Goal: Information Seeking & Learning: Obtain resource

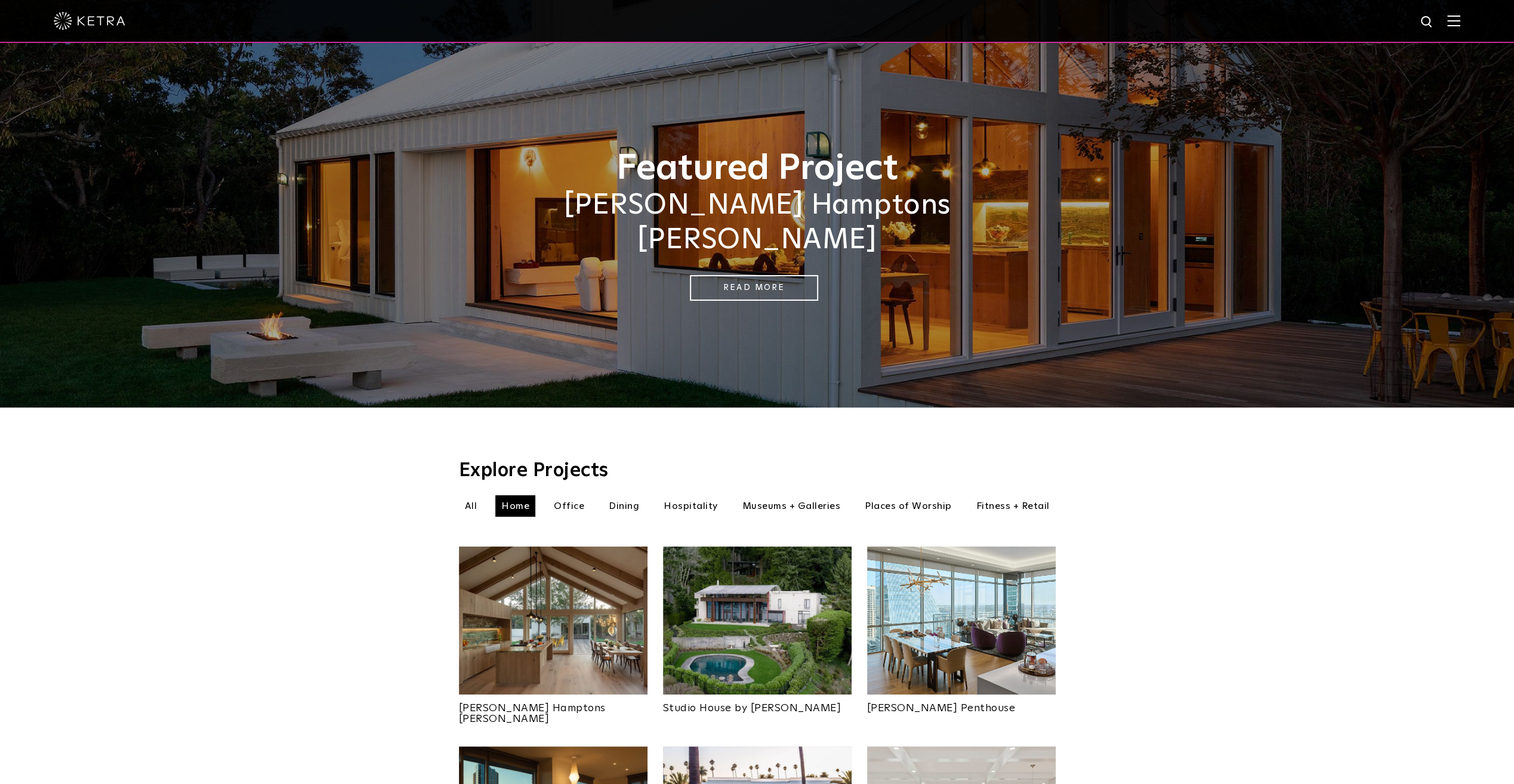
click at [1460, 22] on img at bounding box center [1453, 20] width 13 height 11
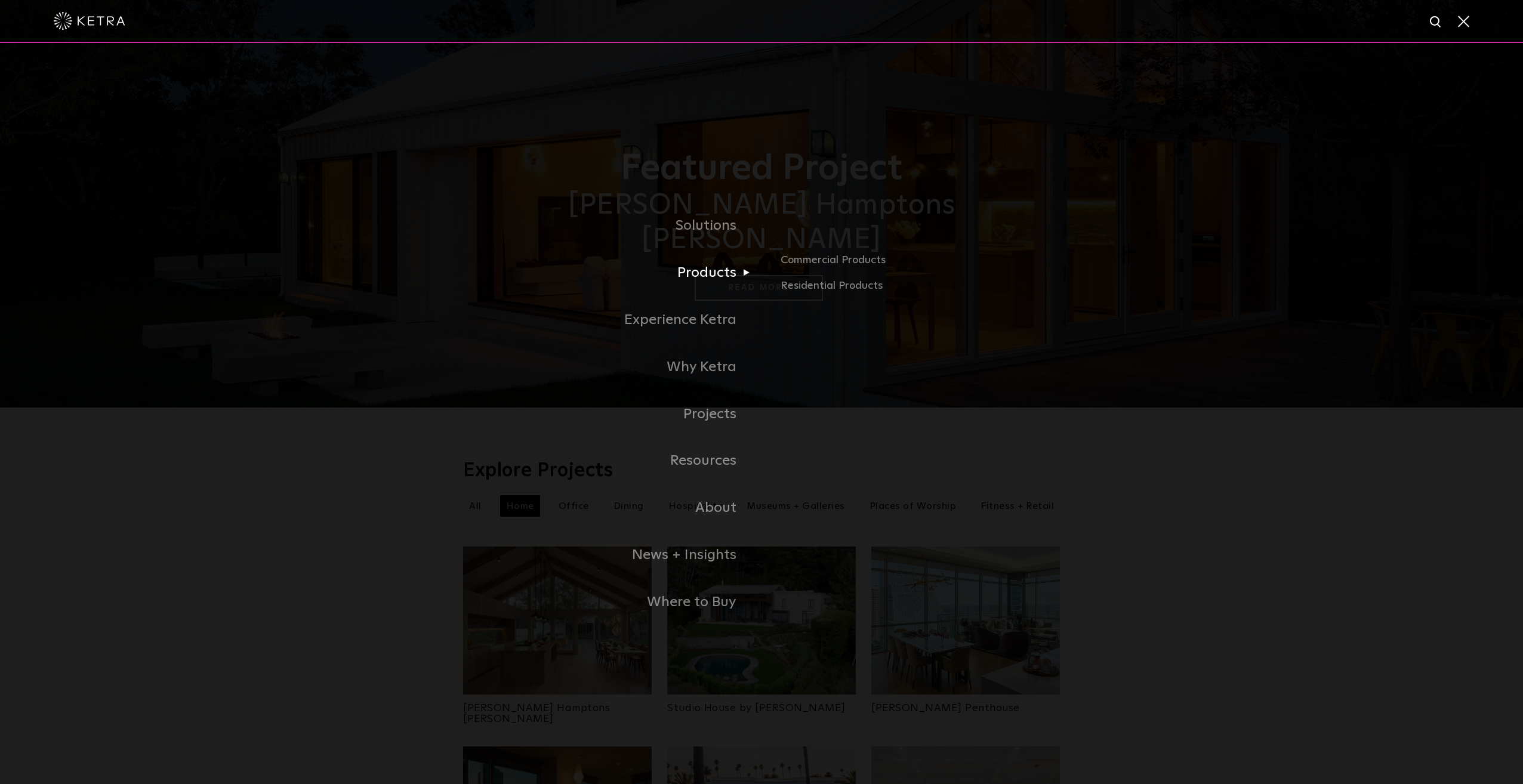
click at [710, 273] on link "Products" at bounding box center [612, 272] width 299 height 47
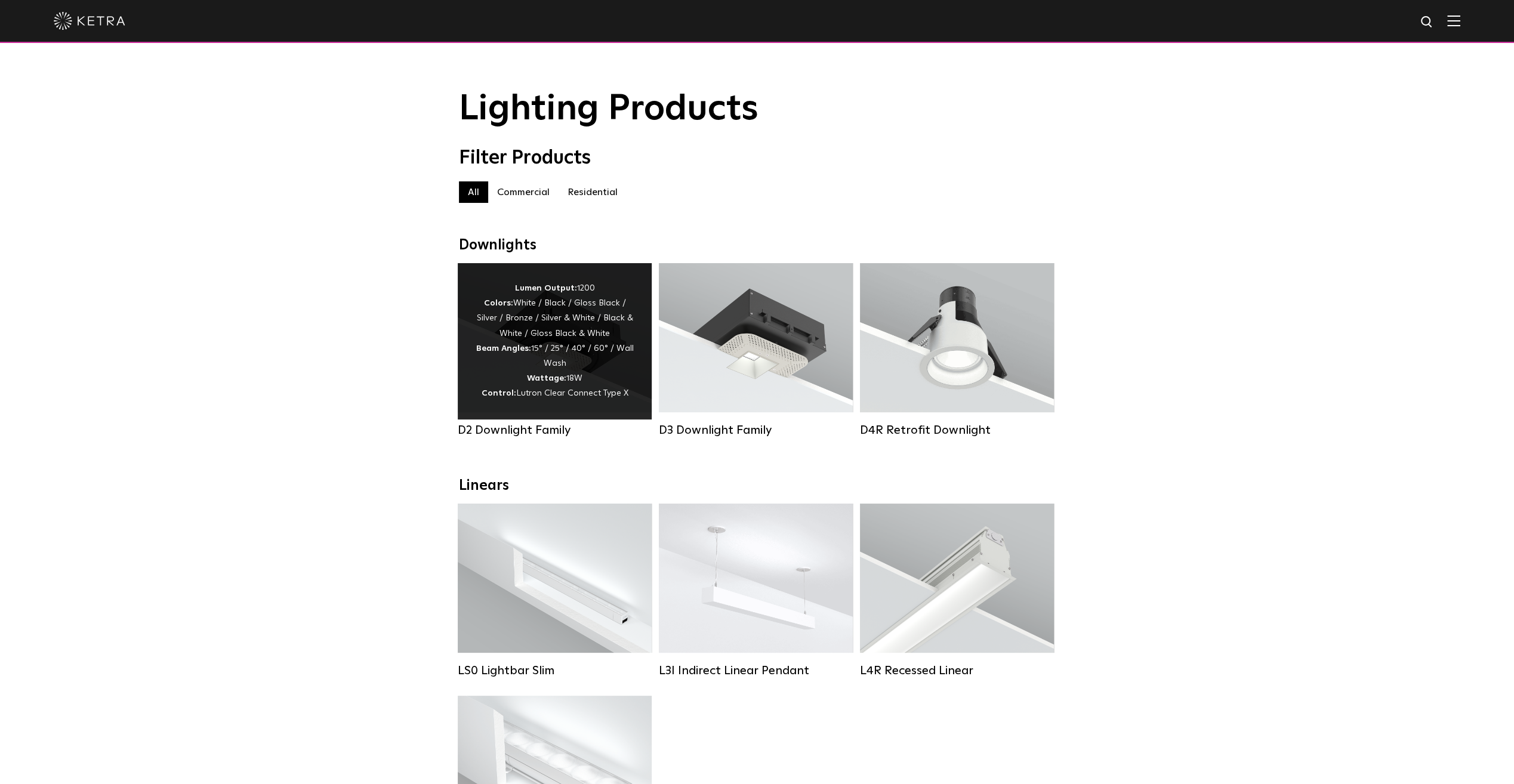
click at [623, 357] on div "Lumen Output: 1200 Colors: White / Black / Gloss Black / Silver / Bronze / Silv…" at bounding box center [555, 341] width 158 height 121
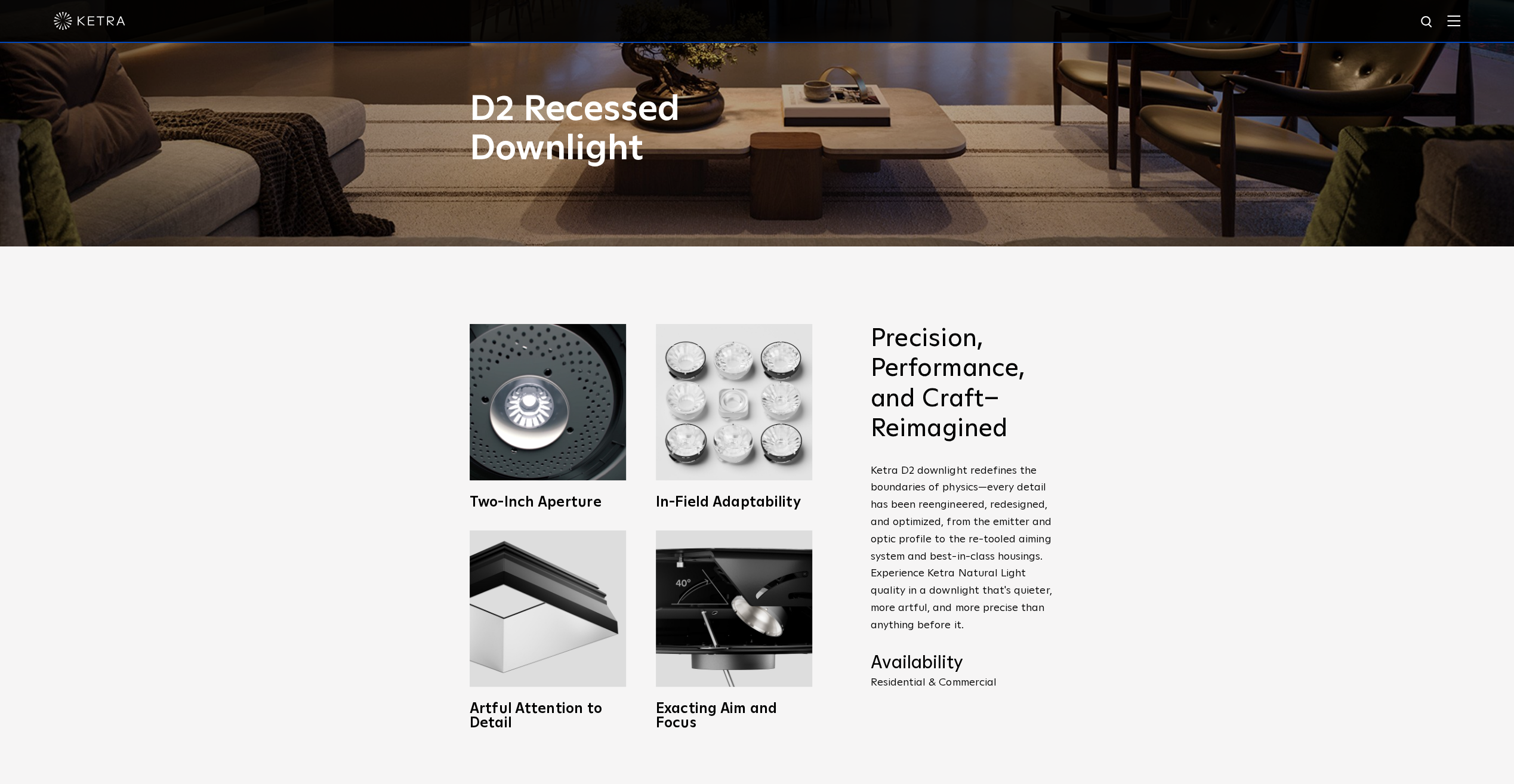
scroll to position [539, 0]
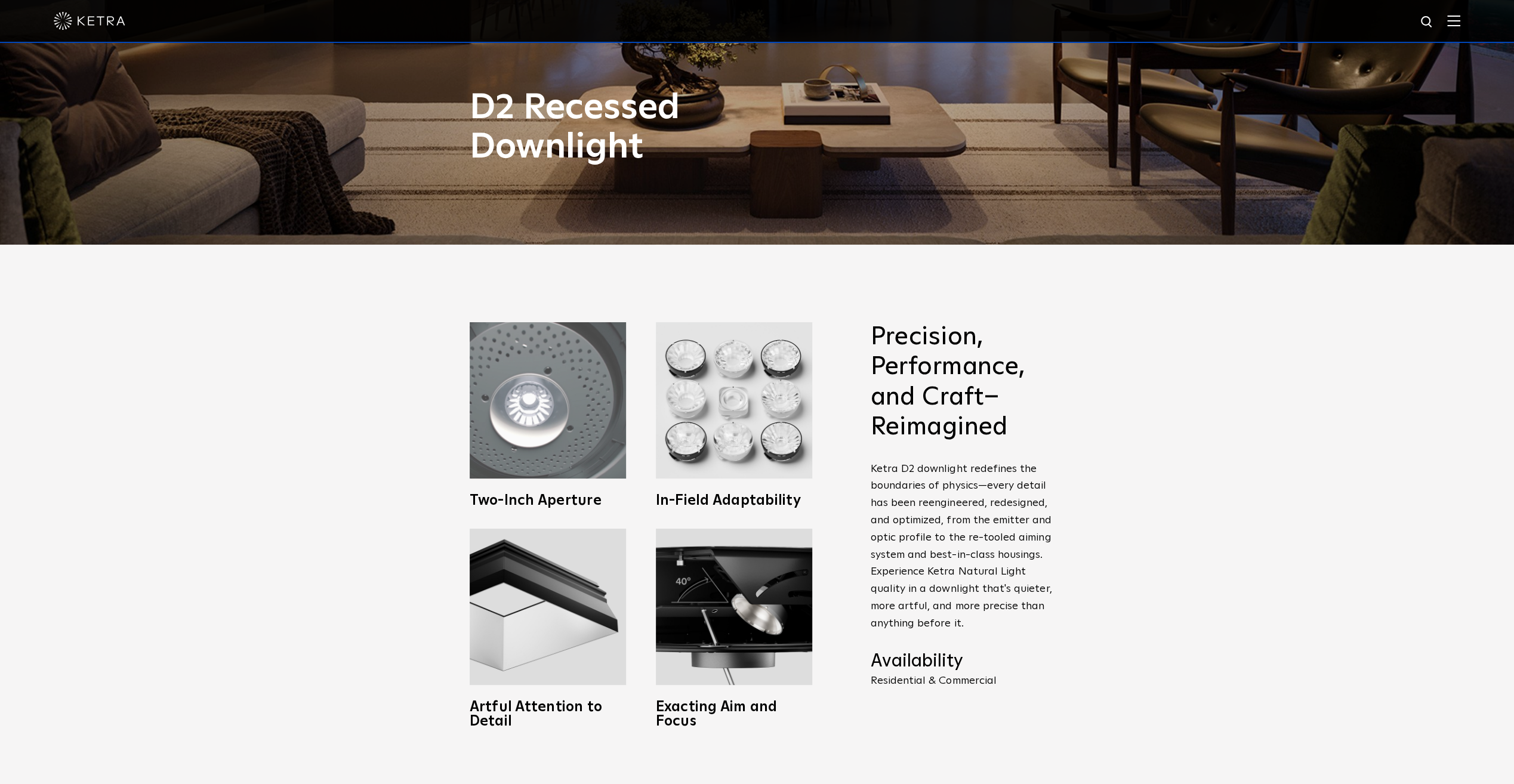
click at [559, 395] on img at bounding box center [548, 401] width 157 height 156
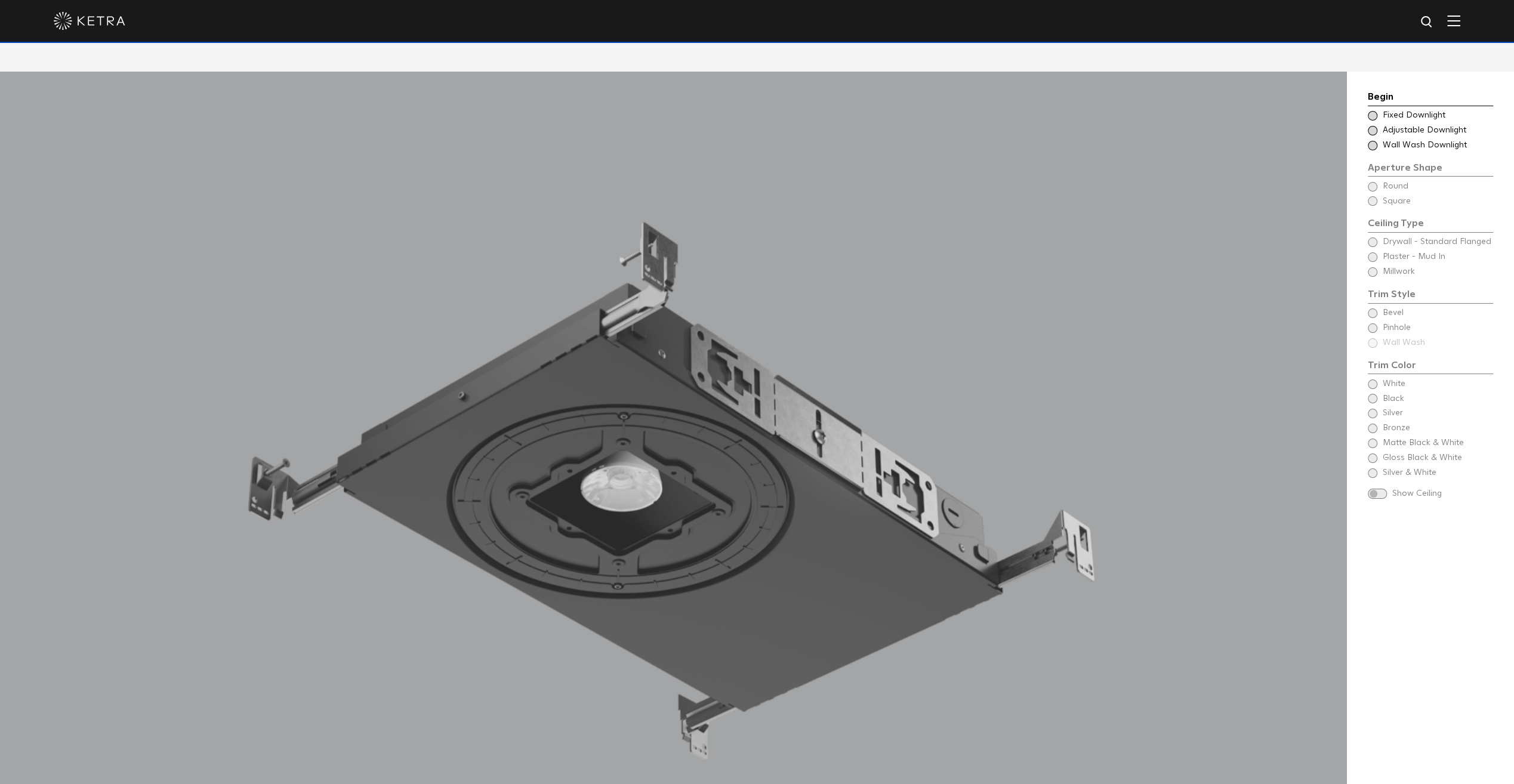
scroll to position [1332, 0]
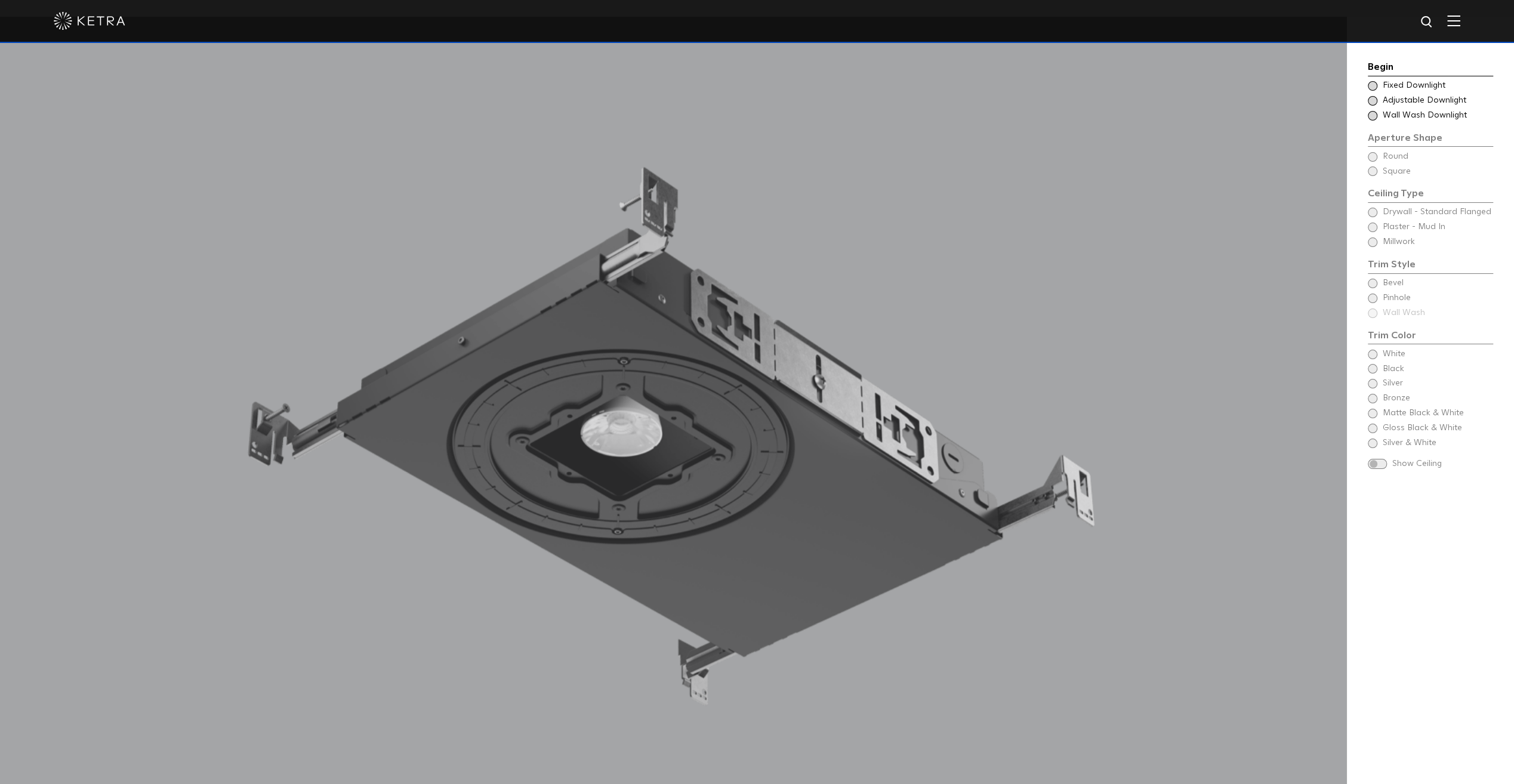
click at [1370, 86] on span at bounding box center [1372, 85] width 9 height 9
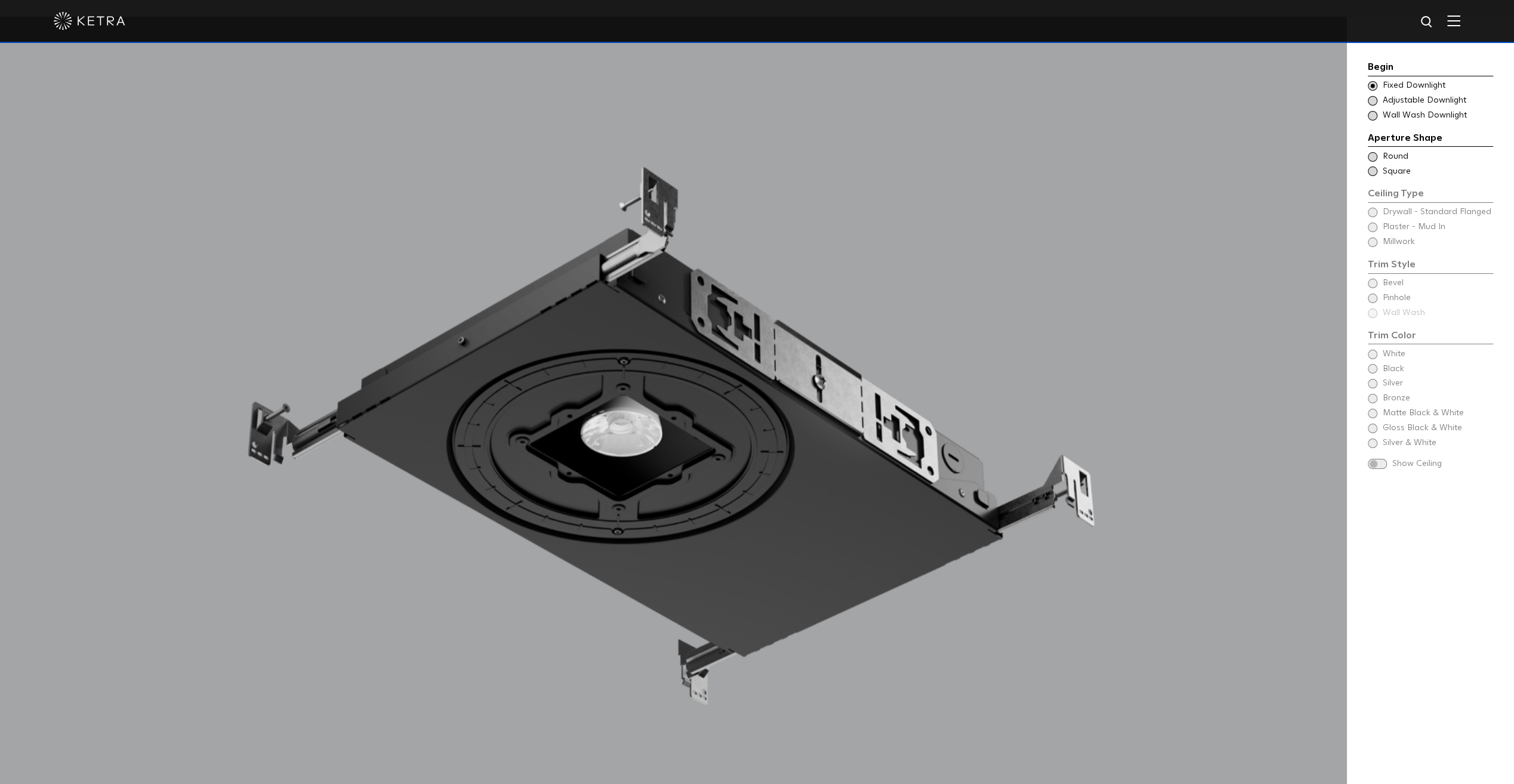
click at [1374, 158] on span at bounding box center [1372, 156] width 9 height 9
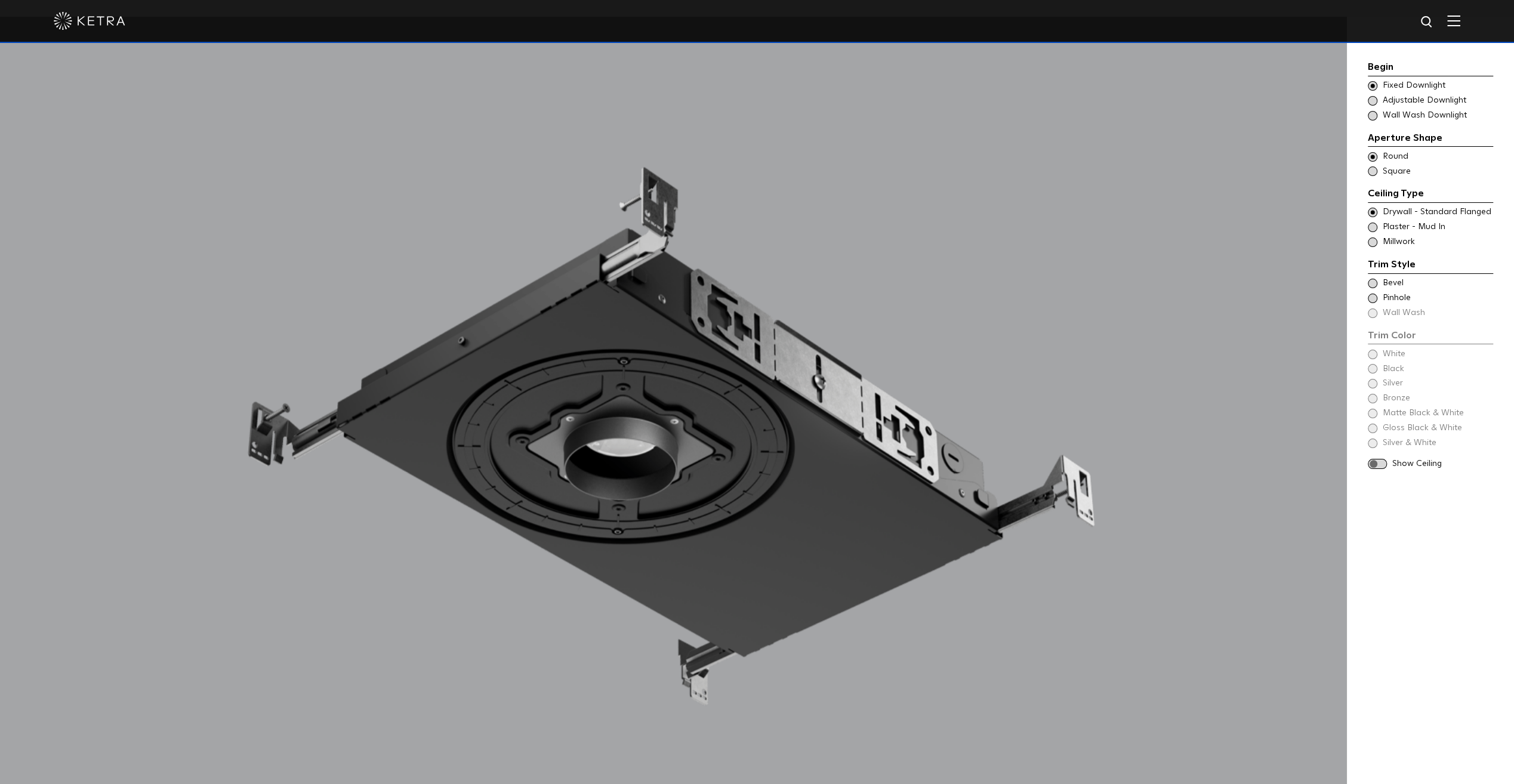
click at [1368, 228] on span at bounding box center [1372, 227] width 9 height 9
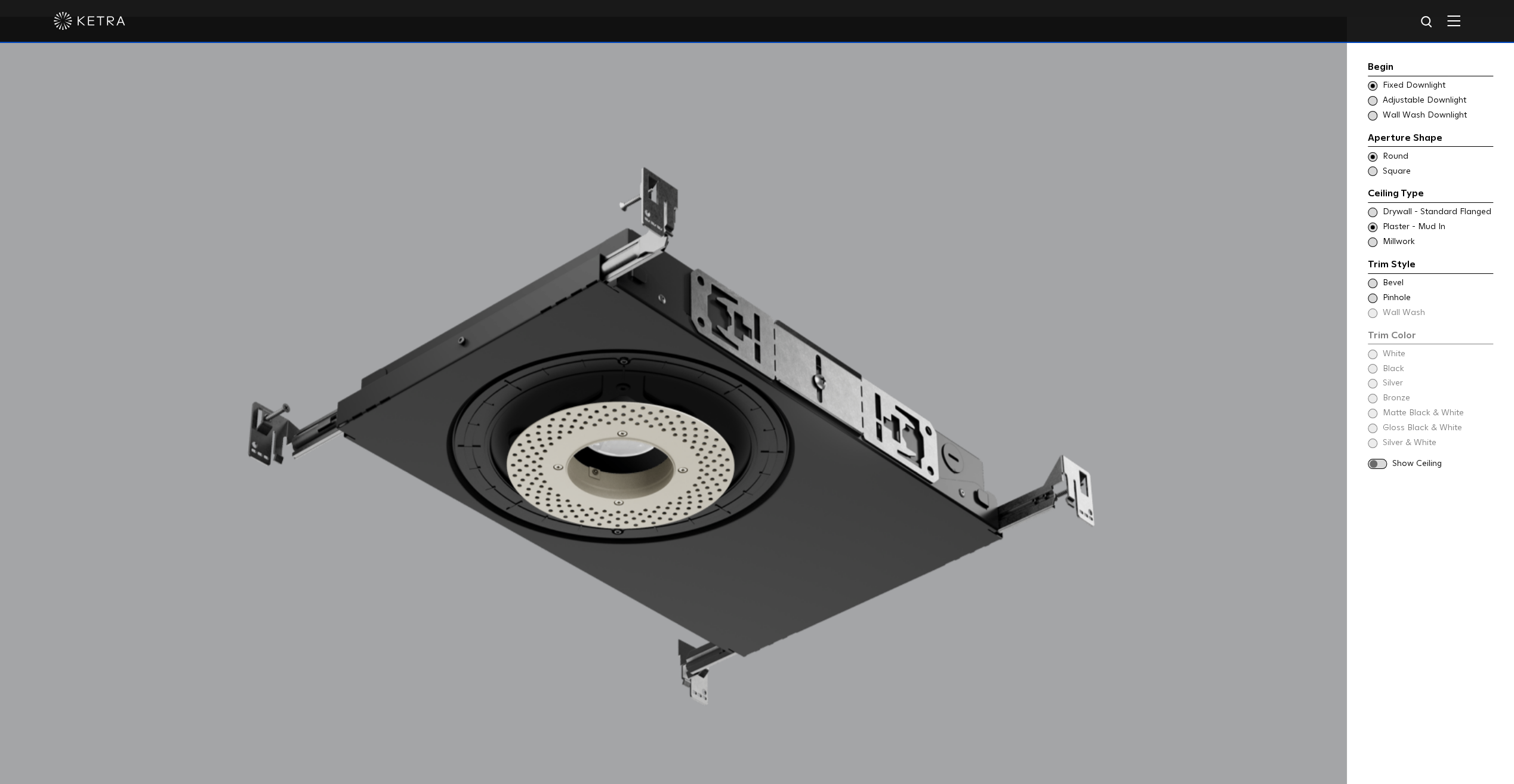
click at [1371, 285] on span at bounding box center [1372, 283] width 9 height 9
click at [1371, 355] on span at bounding box center [1372, 354] width 9 height 9
click at [1373, 433] on span at bounding box center [1377, 435] width 19 height 10
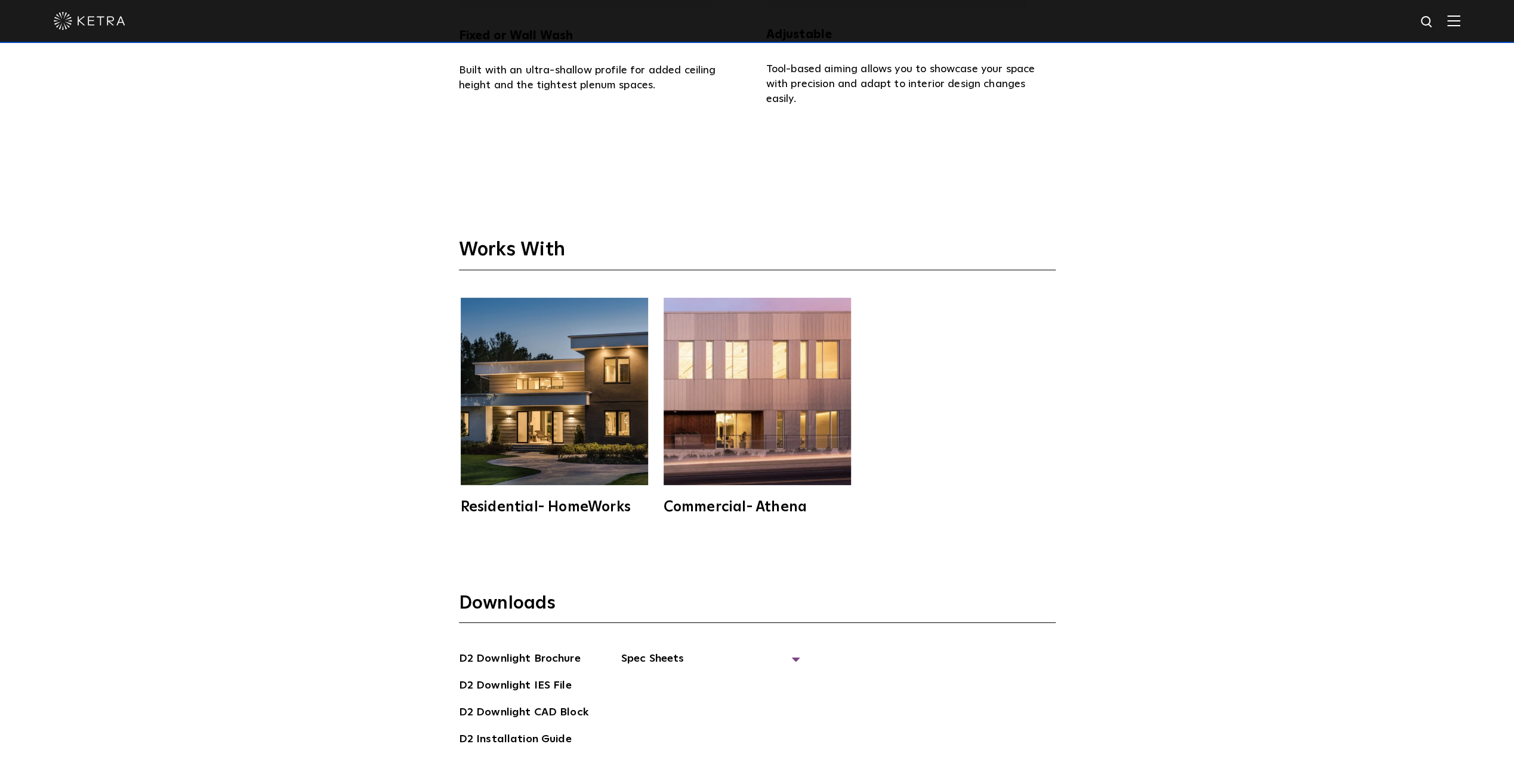
scroll to position [3682, 0]
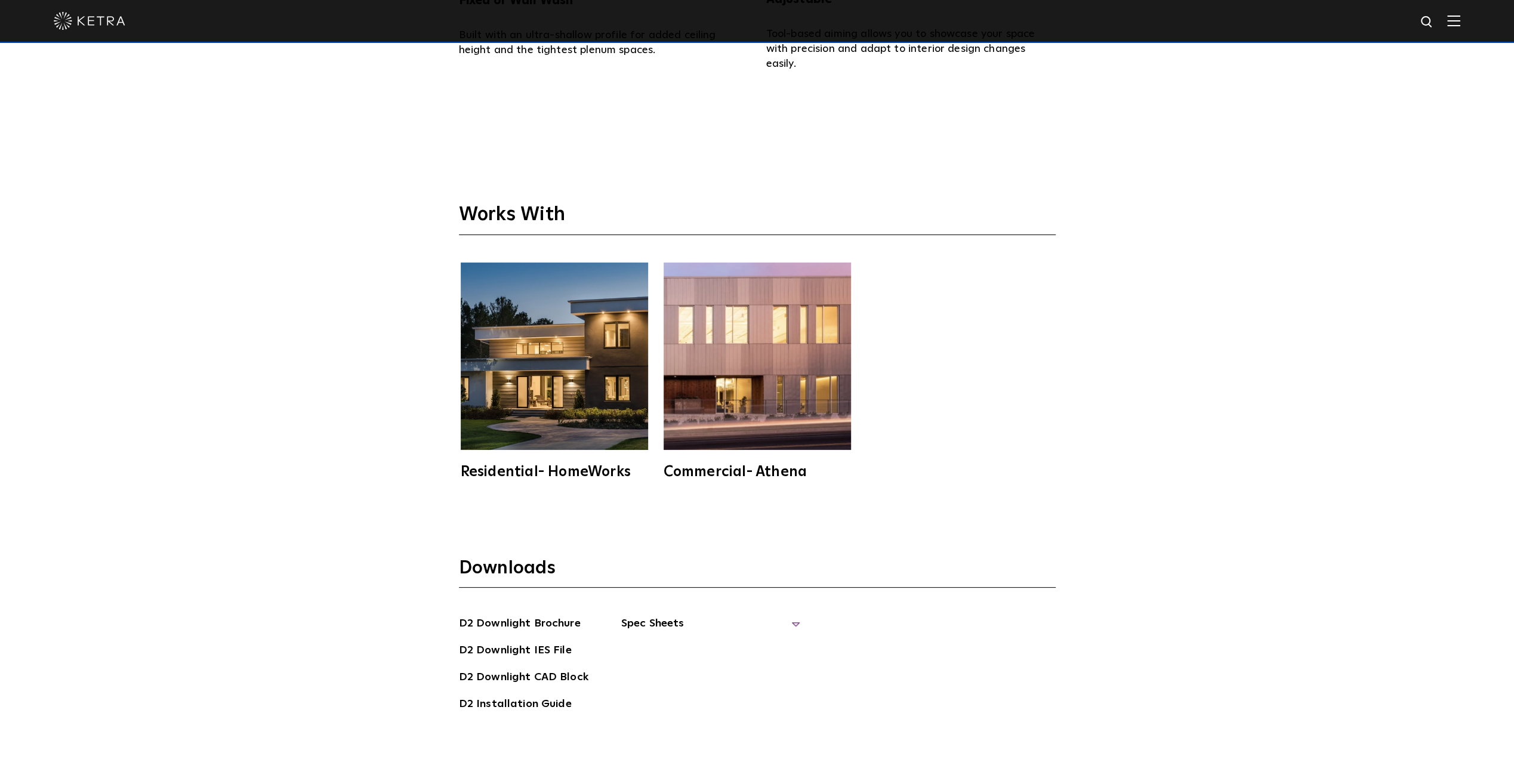
click at [695, 628] on span "Spec Sheets" at bounding box center [710, 628] width 179 height 26
click at [686, 641] on link "D2 Fixed Downlight Spec Sheet" at bounding box center [718, 650] width 163 height 19
